Goal: Task Accomplishment & Management: Use online tool/utility

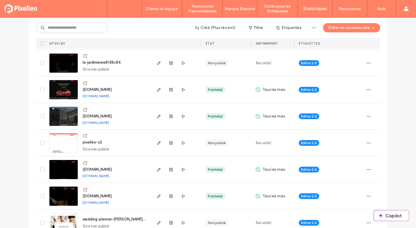
scroll to position [465, 0]
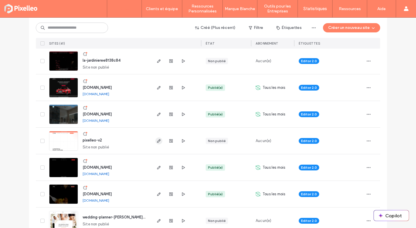
click at [157, 141] on icon "button" at bounding box center [159, 140] width 5 height 5
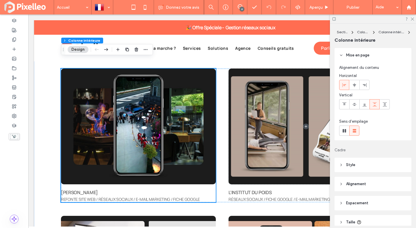
scroll to position [1638, 0]
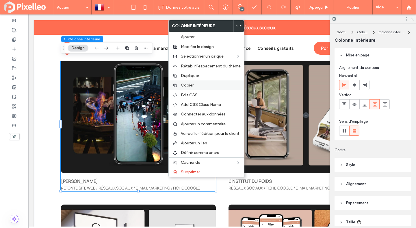
click at [189, 87] on span "Copier" at bounding box center [187, 85] width 13 height 5
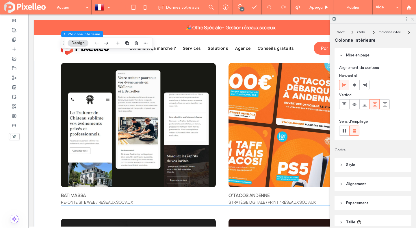
scroll to position [2095, 0]
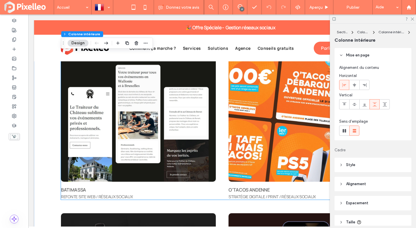
click at [217, 110] on div "BATIMASSA REFONTE SITE WEB / RÉSEAUX SOCIAUX O'TACOS ANDENNE STRATÉGIE DIGITALE…" at bounding box center [222, 129] width 323 height 142
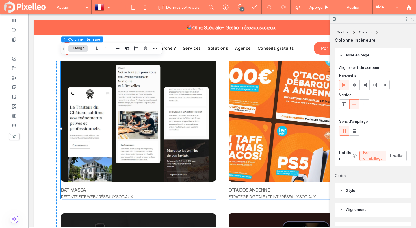
click at [220, 99] on div "BATIMASSA REFONTE SITE WEB / RÉSEAUX SOCIAUX O'TACOS ANDENNE STRATÉGIE DIGITALE…" at bounding box center [222, 129] width 323 height 142
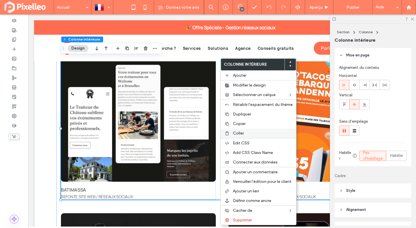
click at [232, 132] on div "Coller" at bounding box center [258, 133] width 75 height 10
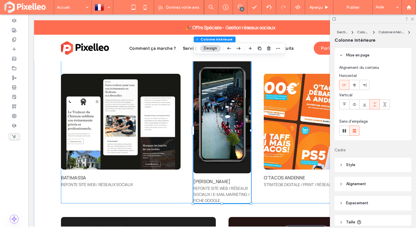
click at [183, 81] on div "BATIMASSA REFONTE SITE WEB / RÉSEAUX SOCIAUX JACOB'S REFONTE SITE WEB / RÉSEAUX…" at bounding box center [222, 131] width 323 height 146
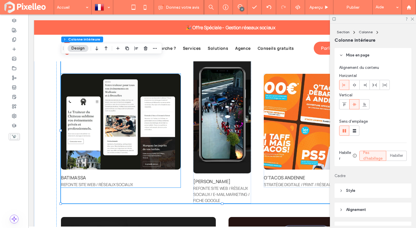
click at [168, 85] on img at bounding box center [121, 122] width 120 height 96
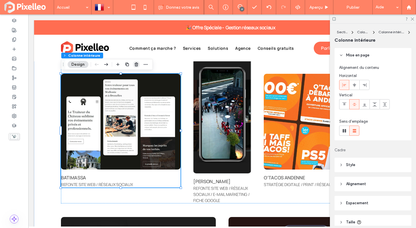
click at [137, 63] on use "button" at bounding box center [136, 64] width 3 height 4
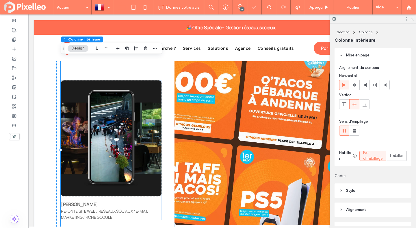
click at [167, 136] on div "JACOB'S REFONTE SITE WEB / RÉSEAUX SOCIAUX / E-MAIL MARKETING / FICHE GOOGLE O'…" at bounding box center [222, 150] width 323 height 185
click at [175, 153] on img at bounding box center [279, 141] width 209 height 167
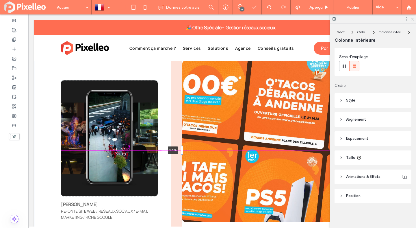
scroll to position [65, 0]
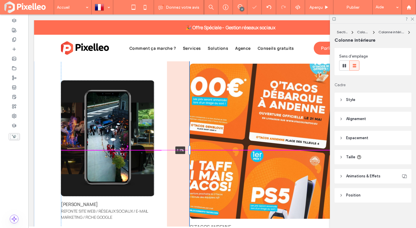
drag, startPoint x: 174, startPoint y: 150, endPoint x: 197, endPoint y: 147, distance: 23.0
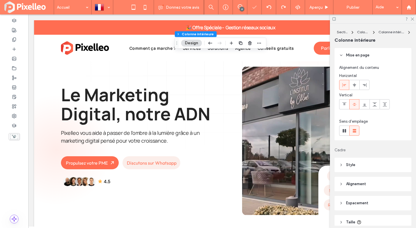
scroll to position [2125, 0]
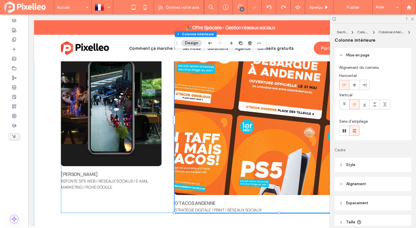
click at [166, 111] on div "JACOB'S REFONTE SITE WEB / RÉSEAUX SOCIAUX / E-MAIL MARKETING / FICHE GOOGLE O'…" at bounding box center [222, 119] width 323 height 185
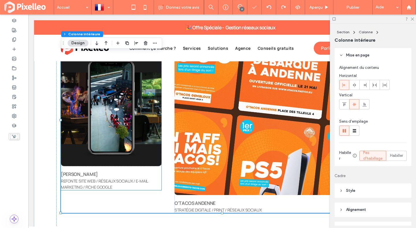
click at [160, 170] on div "JACOB'S REFONTE SITE WEB / RÉSEAUX SOCIAUX / E-MAIL MARKETING / FICHE GOOGLE" at bounding box center [111, 120] width 101 height 140
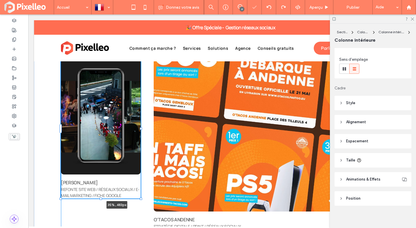
scroll to position [65, 0]
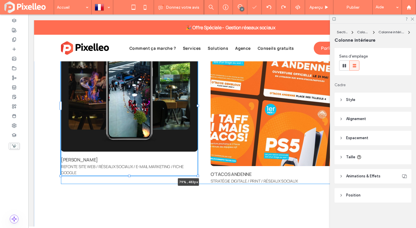
drag, startPoint x: 162, startPoint y: 121, endPoint x: 316, endPoint y: 110, distance: 154.8
type input "**"
type input "****"
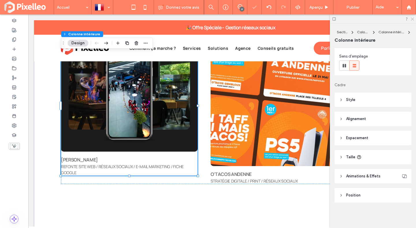
click at [414, 19] on icon at bounding box center [413, 19] width 4 height 4
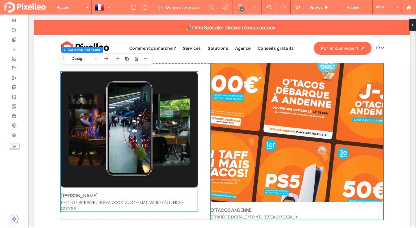
scroll to position [2088, 0]
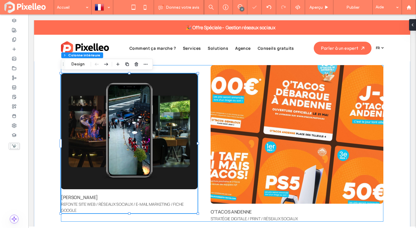
click at [185, 71] on div "JACOB'S REFONTE SITE WEB / RÉSEAUX SOCIAUX / E-MAIL MARKETING / FICHE GOOGLE 79…" at bounding box center [222, 143] width 323 height 156
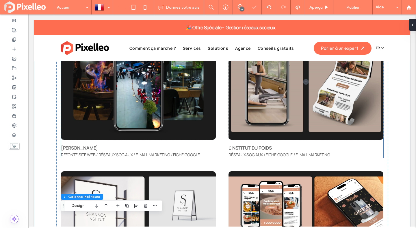
scroll to position [1603, 0]
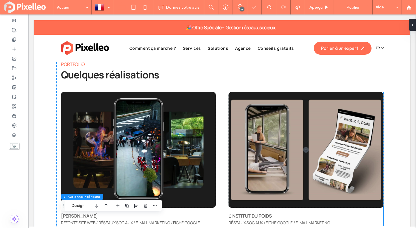
click at [223, 119] on div "JACOB'S REFONTE SITE WEB / RÉSEAUX SOCIAUX / E-MAIL MARKETING / FICHE GOOGLE L'…" at bounding box center [222, 159] width 323 height 134
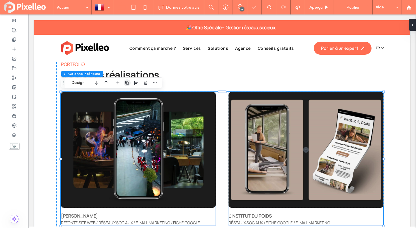
click at [126, 82] on use "button" at bounding box center [126, 82] width 3 height 3
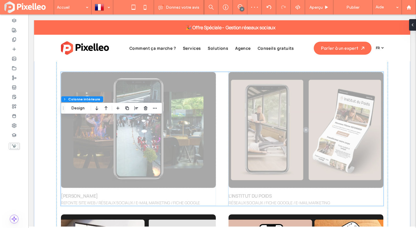
scroll to position [1788, 0]
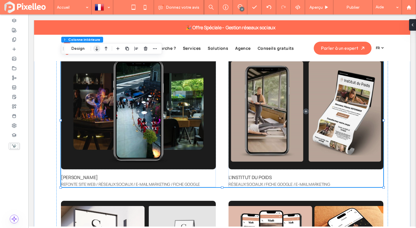
click at [96, 48] on icon "button" at bounding box center [96, 48] width 7 height 10
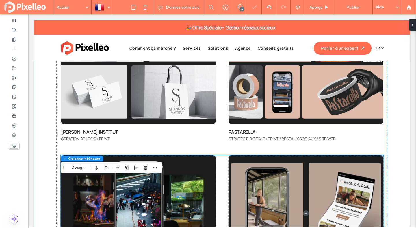
scroll to position [1876, 0]
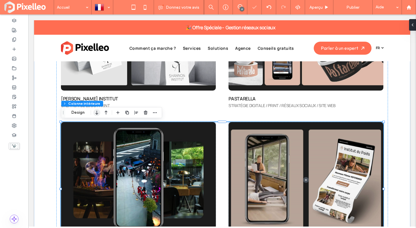
click at [98, 114] on icon "button" at bounding box center [96, 112] width 7 height 10
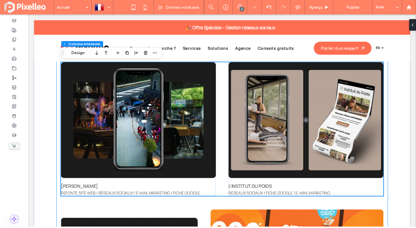
scroll to position [2107, 0]
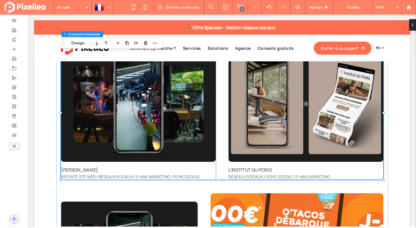
click at [70, 169] on span "[PERSON_NAME]" at bounding box center [79, 170] width 37 height 6
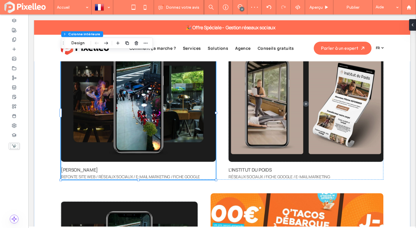
click at [70, 169] on span "[PERSON_NAME]" at bounding box center [79, 170] width 37 height 6
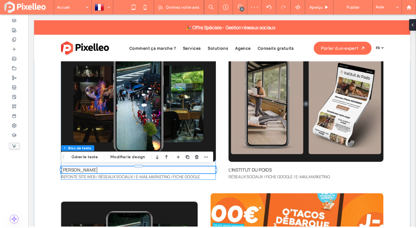
click at [70, 169] on span "[PERSON_NAME]" at bounding box center [79, 170] width 37 height 6
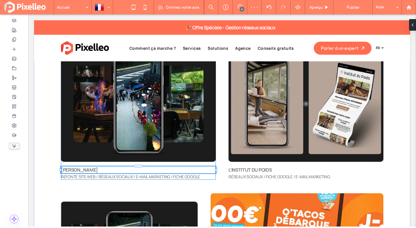
click at [70, 169] on span "[PERSON_NAME]" at bounding box center [79, 170] width 37 height 6
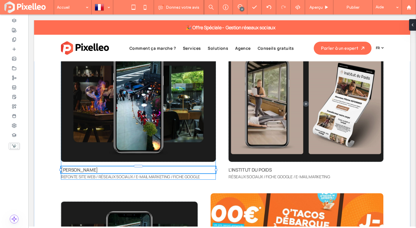
click at [70, 169] on span "[PERSON_NAME]" at bounding box center [79, 170] width 37 height 6
click at [71, 171] on span "[PERSON_NAME]" at bounding box center [79, 170] width 37 height 6
click at [88, 170] on p "[PERSON_NAME]" at bounding box center [138, 169] width 155 height 7
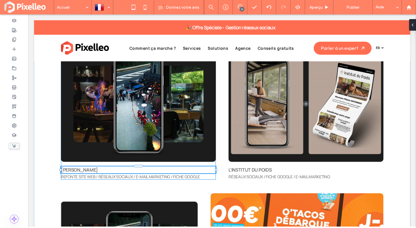
click at [88, 170] on p "[PERSON_NAME]" at bounding box center [138, 169] width 155 height 7
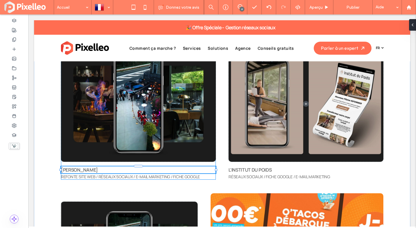
click at [88, 170] on p "[PERSON_NAME]" at bounding box center [138, 169] width 155 height 7
click at [74, 169] on span "[PERSON_NAME]" at bounding box center [79, 170] width 37 height 6
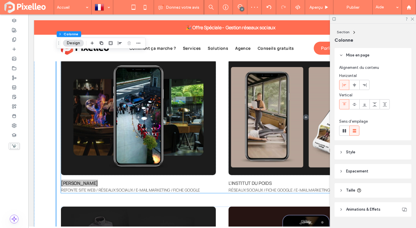
scroll to position [2094, 0]
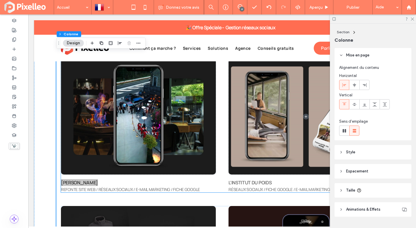
click at [75, 182] on span "[PERSON_NAME]" at bounding box center [79, 182] width 37 height 6
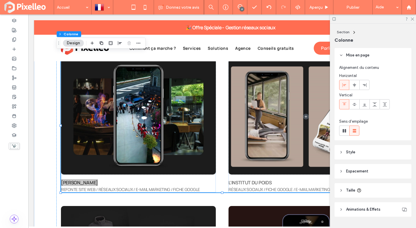
click at [75, 182] on span "[PERSON_NAME]" at bounding box center [79, 182] width 37 height 6
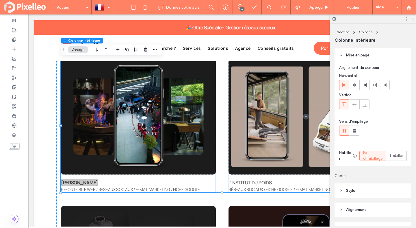
click at [75, 182] on div "[PERSON_NAME]" at bounding box center [138, 182] width 155 height 7
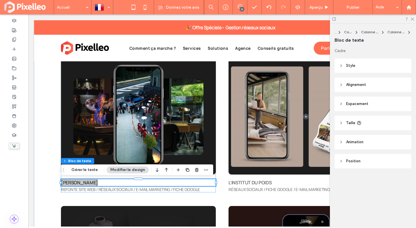
click at [75, 182] on span "[PERSON_NAME]" at bounding box center [79, 182] width 37 height 6
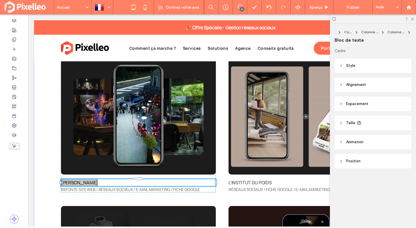
click at [85, 182] on p "[PERSON_NAME]" at bounding box center [138, 182] width 155 height 7
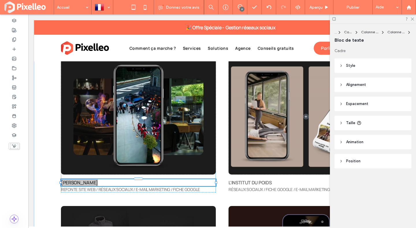
click at [85, 182] on p "[PERSON_NAME]" at bounding box center [138, 182] width 155 height 7
click at [151, 183] on p "[PERSON_NAME]" at bounding box center [138, 182] width 155 height 7
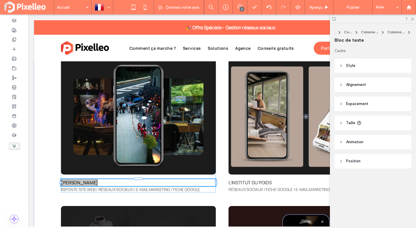
click at [151, 183] on p "[PERSON_NAME]" at bounding box center [138, 182] width 155 height 7
click at [150, 189] on span "REFONTE SITE WEB / RÉSEAUX SOCIAUX / E-MAIL MARKETING / FICHE GOOGLE" at bounding box center [130, 188] width 139 height 5
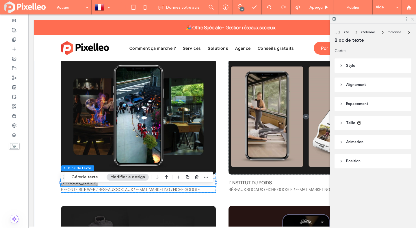
click at [150, 189] on div "REFONTE SITE WEB / RÉSEAUX SOCIAUX / E-MAIL MARKETING / FICHE GOOGLE" at bounding box center [138, 189] width 155 height 6
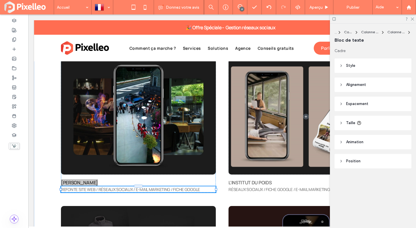
click at [150, 189] on span "REFONTE SITE WEB / RÉSEAUX SOCIAUX / E-MAIL MARKETING / FICHE GOOGLE" at bounding box center [130, 188] width 139 height 5
click at [413, 18] on icon at bounding box center [413, 19] width 4 height 4
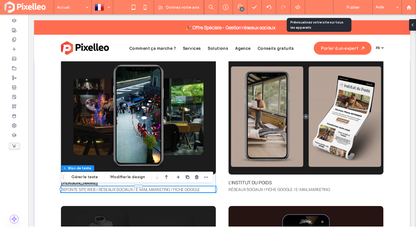
click at [323, 6] on div "Aperçu" at bounding box center [319, 7] width 28 height 5
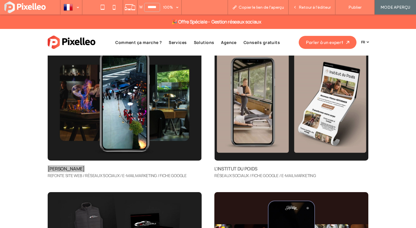
scroll to position [2211, 0]
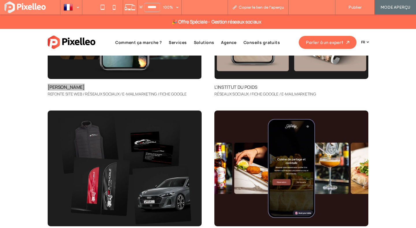
click at [316, 5] on span "Retour à l'éditeur" at bounding box center [315, 7] width 32 height 5
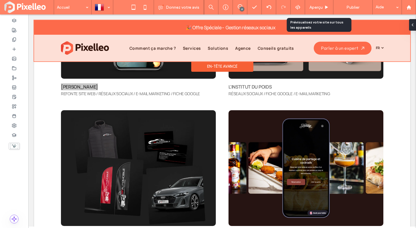
scroll to position [2190, 0]
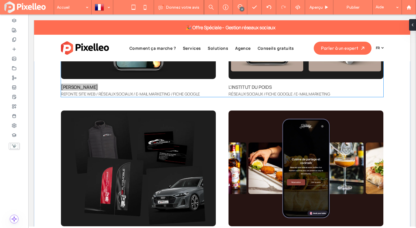
click at [71, 87] on span "[PERSON_NAME]" at bounding box center [79, 87] width 37 height 6
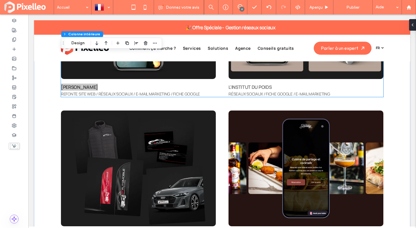
click at [71, 87] on span "[PERSON_NAME]" at bounding box center [79, 87] width 37 height 6
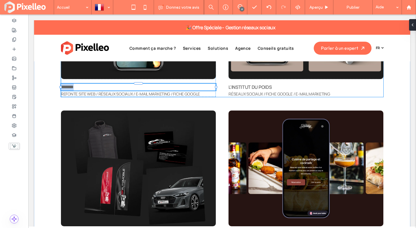
click at [71, 87] on div "*******" at bounding box center [138, 87] width 155 height 7
type input "**********"
type input "**"
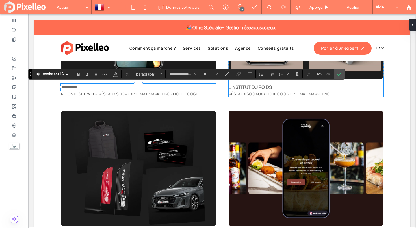
click at [240, 86] on span "L'INSTITUT DU POIDS" at bounding box center [250, 87] width 43 height 6
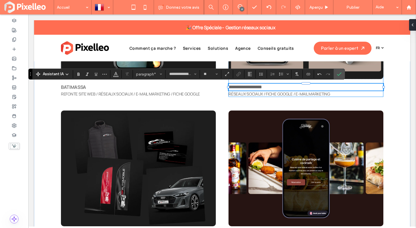
click at [240, 86] on div "**********" at bounding box center [306, 87] width 155 height 7
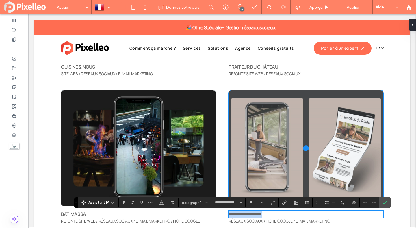
scroll to position [2063, 0]
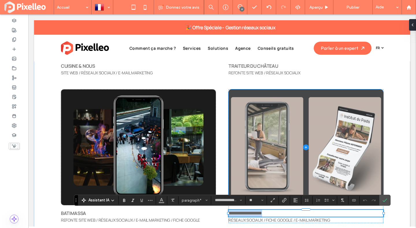
click at [246, 93] on span at bounding box center [306, 147] width 155 height 116
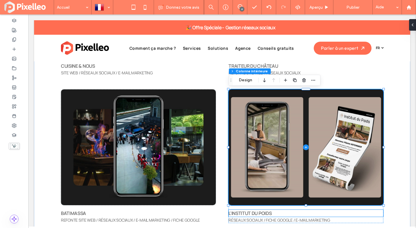
click at [242, 213] on span "L'INSTITUT DU POIDS" at bounding box center [250, 213] width 43 height 6
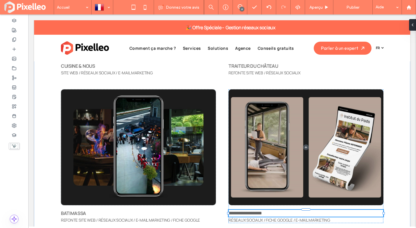
click at [242, 213] on span "**********" at bounding box center [246, 213] width 34 height 4
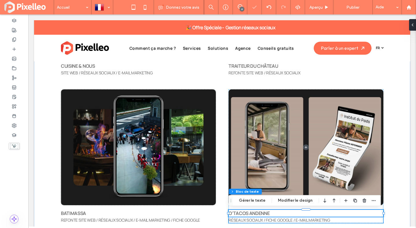
click at [306, 220] on span "RÉSEAUX SOCIAUX / FICHE GOOGLE / E-MAIL MARKETING" at bounding box center [279, 219] width 101 height 5
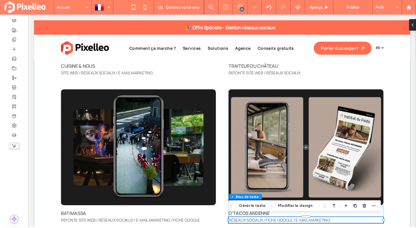
click at [306, 220] on span "RÉSEAUX SOCIAUX / FICHE GOOGLE / E-MAIL MARKETING" at bounding box center [279, 219] width 101 height 5
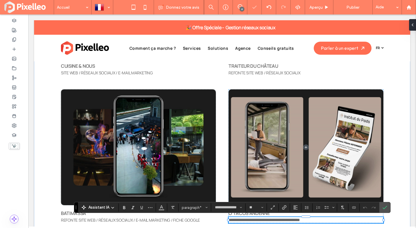
click at [300, 220] on span "**********" at bounding box center [264, 220] width 71 height 4
drag, startPoint x: 330, startPoint y: 219, endPoint x: 266, endPoint y: 219, distance: 64.8
click at [266, 219] on p "**********" at bounding box center [306, 220] width 155 height 6
click at [386, 205] on icon "Confirmer" at bounding box center [385, 207] width 5 height 5
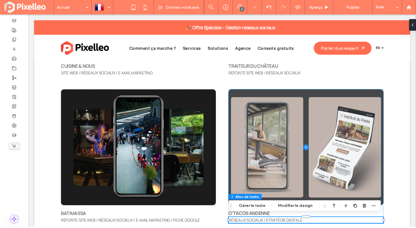
click at [312, 110] on span at bounding box center [306, 147] width 155 height 116
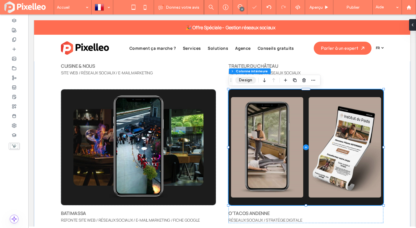
click at [246, 79] on button "Design" at bounding box center [245, 80] width 21 height 7
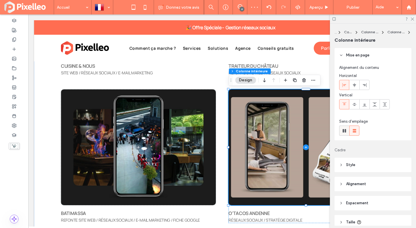
scroll to position [65, 0]
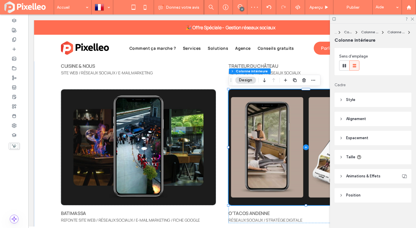
click at [352, 98] on span "Style" at bounding box center [350, 100] width 9 height 6
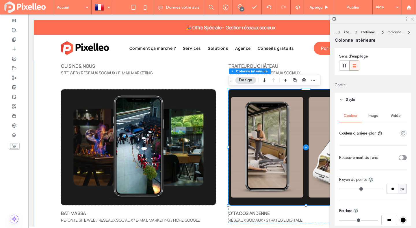
click at [374, 116] on span "Image" at bounding box center [373, 115] width 11 height 5
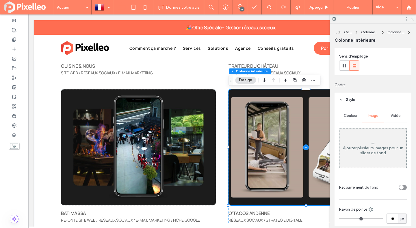
click at [376, 149] on div "Ajouter plusieurs images pour un slider de fond" at bounding box center [373, 150] width 67 height 10
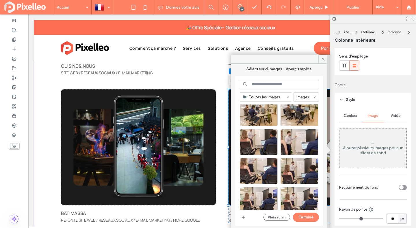
scroll to position [1990, 0]
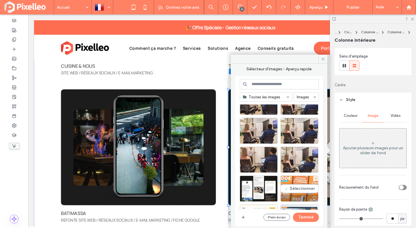
click at [301, 189] on div "Sélectionner" at bounding box center [300, 188] width 38 height 26
click at [301, 218] on button "Terminé" at bounding box center [306, 217] width 26 height 9
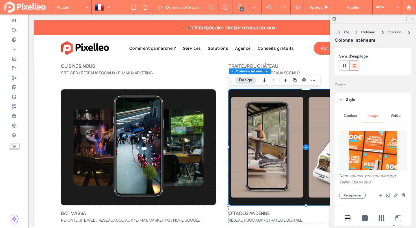
click at [391, 114] on span "Vidéo" at bounding box center [396, 115] width 10 height 5
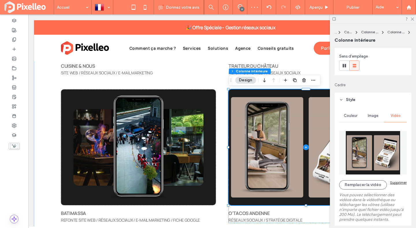
click at [400, 181] on div "Supprimer" at bounding box center [398, 182] width 17 height 4
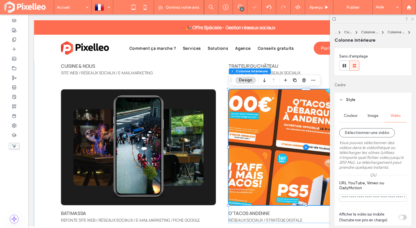
click at [413, 19] on use at bounding box center [412, 19] width 3 height 3
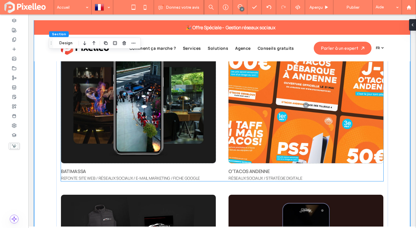
scroll to position [2106, 0]
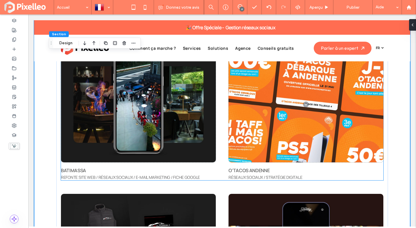
click at [182, 118] on span at bounding box center [138, 105] width 155 height 116
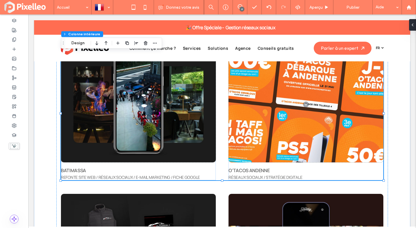
click at [182, 118] on span at bounding box center [138, 105] width 155 height 116
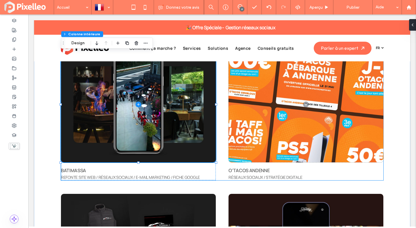
click at [182, 118] on span at bounding box center [138, 105] width 155 height 116
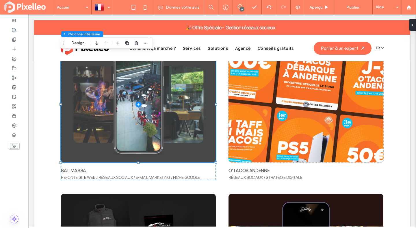
click at [153, 84] on span at bounding box center [138, 105] width 155 height 116
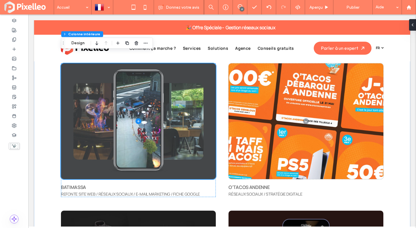
scroll to position [2087, 0]
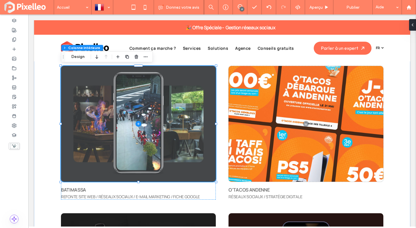
click at [172, 89] on span at bounding box center [138, 124] width 155 height 116
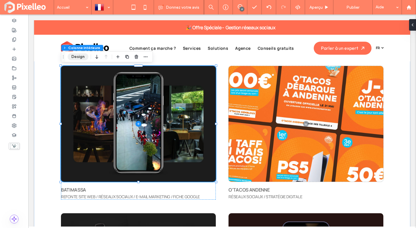
click at [78, 54] on button "Design" at bounding box center [78, 56] width 21 height 7
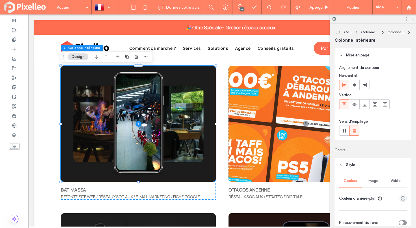
click at [378, 178] on span "Image" at bounding box center [373, 180] width 11 height 5
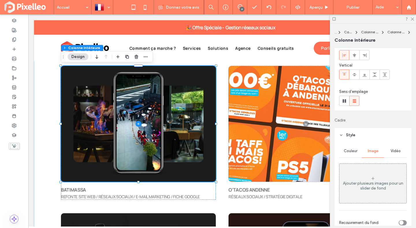
scroll to position [33, 0]
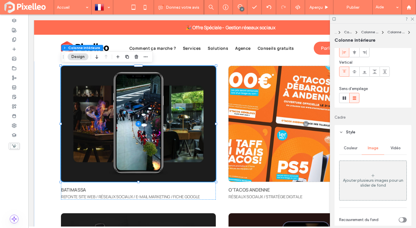
click at [394, 149] on span "Vidéo" at bounding box center [396, 148] width 10 height 5
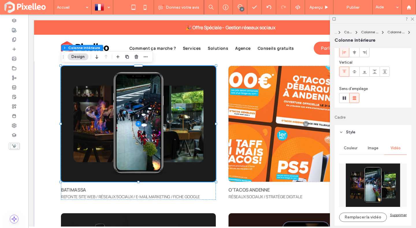
click at [396, 214] on div "Supprimer" at bounding box center [398, 215] width 17 height 4
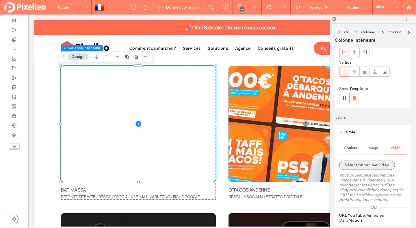
click at [371, 165] on button "Sélectionner une vidéo" at bounding box center [367, 164] width 56 height 9
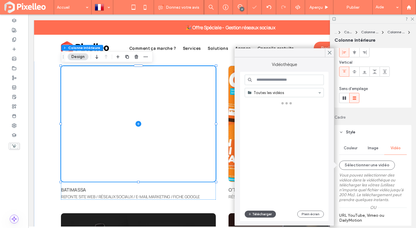
click at [264, 214] on button "Télécharger" at bounding box center [260, 213] width 31 height 7
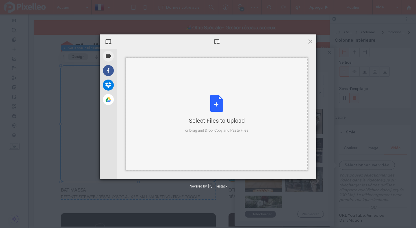
click at [223, 108] on div "Select Files to Upload or Drag and Drop, Copy and Paste Files" at bounding box center [216, 114] width 63 height 38
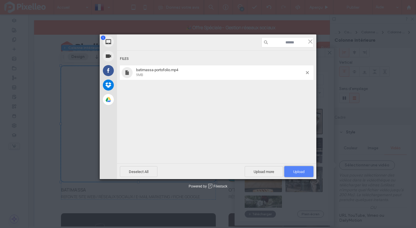
click at [301, 170] on span "Upload 1" at bounding box center [298, 171] width 11 height 4
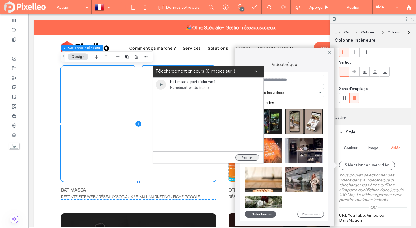
click at [250, 157] on button "Fermer" at bounding box center [248, 157] width 24 height 6
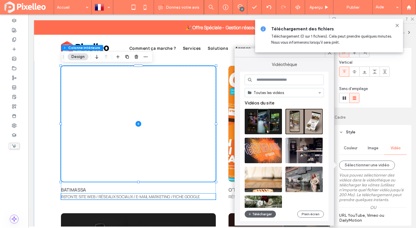
click at [86, 196] on span "REFONTE SITE WEB / RÉSEAUX SOCIAUX / E-MAIL MARKETING / FICHE GOOGLE" at bounding box center [130, 196] width 139 height 5
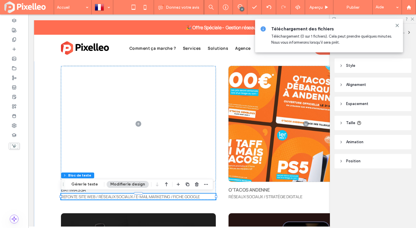
click at [86, 196] on div "REFONTE SITE WEB / RÉSEAUX SOCIAUX / E-MAIL MARKETING / FICHE GOOGLE" at bounding box center [138, 196] width 155 height 6
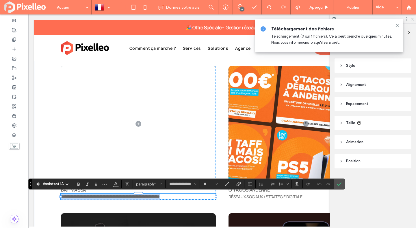
click at [107, 196] on span "**********" at bounding box center [110, 196] width 99 height 4
drag, startPoint x: 200, startPoint y: 197, endPoint x: 135, endPoint y: 197, distance: 65.6
click at [135, 197] on p "**********" at bounding box center [138, 196] width 155 height 6
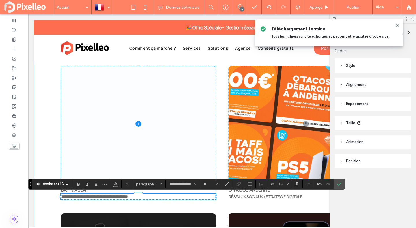
click at [167, 128] on span at bounding box center [138, 124] width 155 height 116
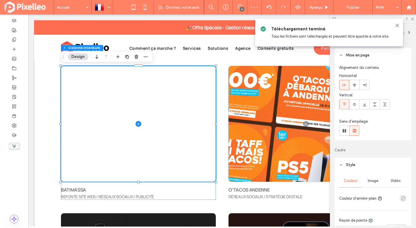
click at [391, 180] on span "Vidéo" at bounding box center [396, 180] width 10 height 5
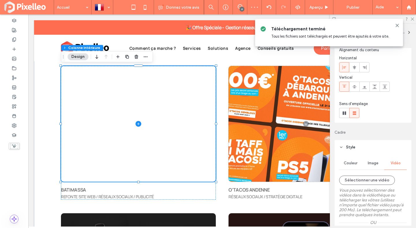
scroll to position [36, 0]
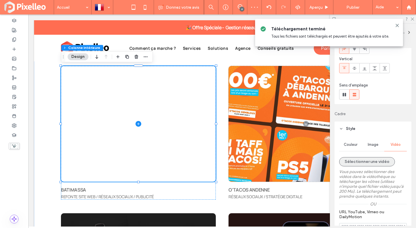
click at [379, 161] on button "Sélectionner une vidéo" at bounding box center [367, 161] width 56 height 9
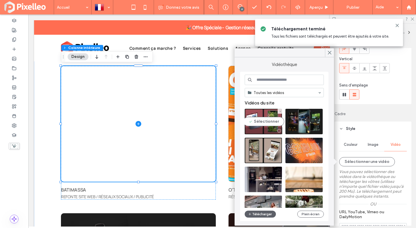
click at [260, 117] on video at bounding box center [263, 121] width 37 height 25
type input "**********"
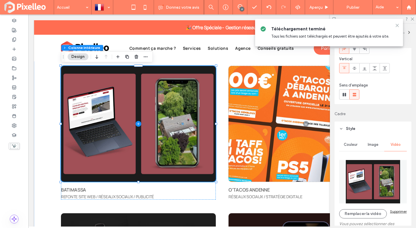
click at [396, 25] on icon at bounding box center [397, 25] width 5 height 5
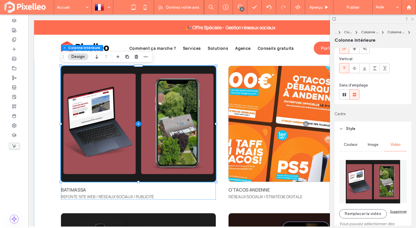
click at [412, 19] on icon at bounding box center [413, 19] width 4 height 4
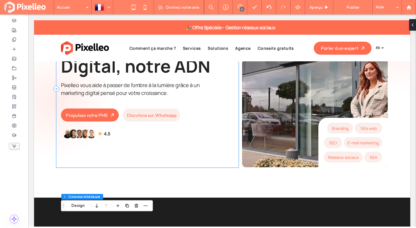
scroll to position [0, 0]
